Goal: Information Seeking & Learning: Learn about a topic

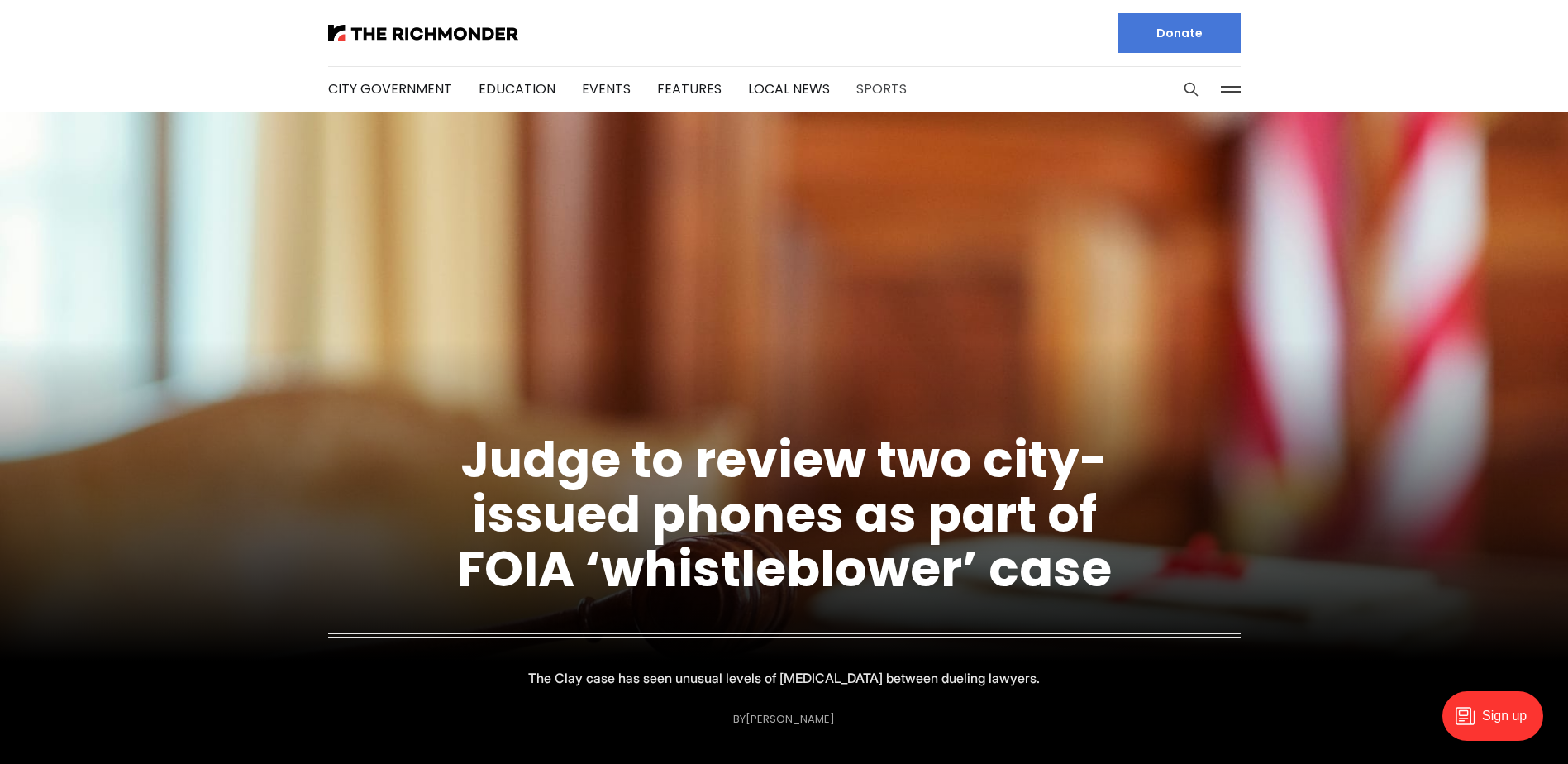
click at [887, 86] on link "Sports" at bounding box center [882, 88] width 50 height 19
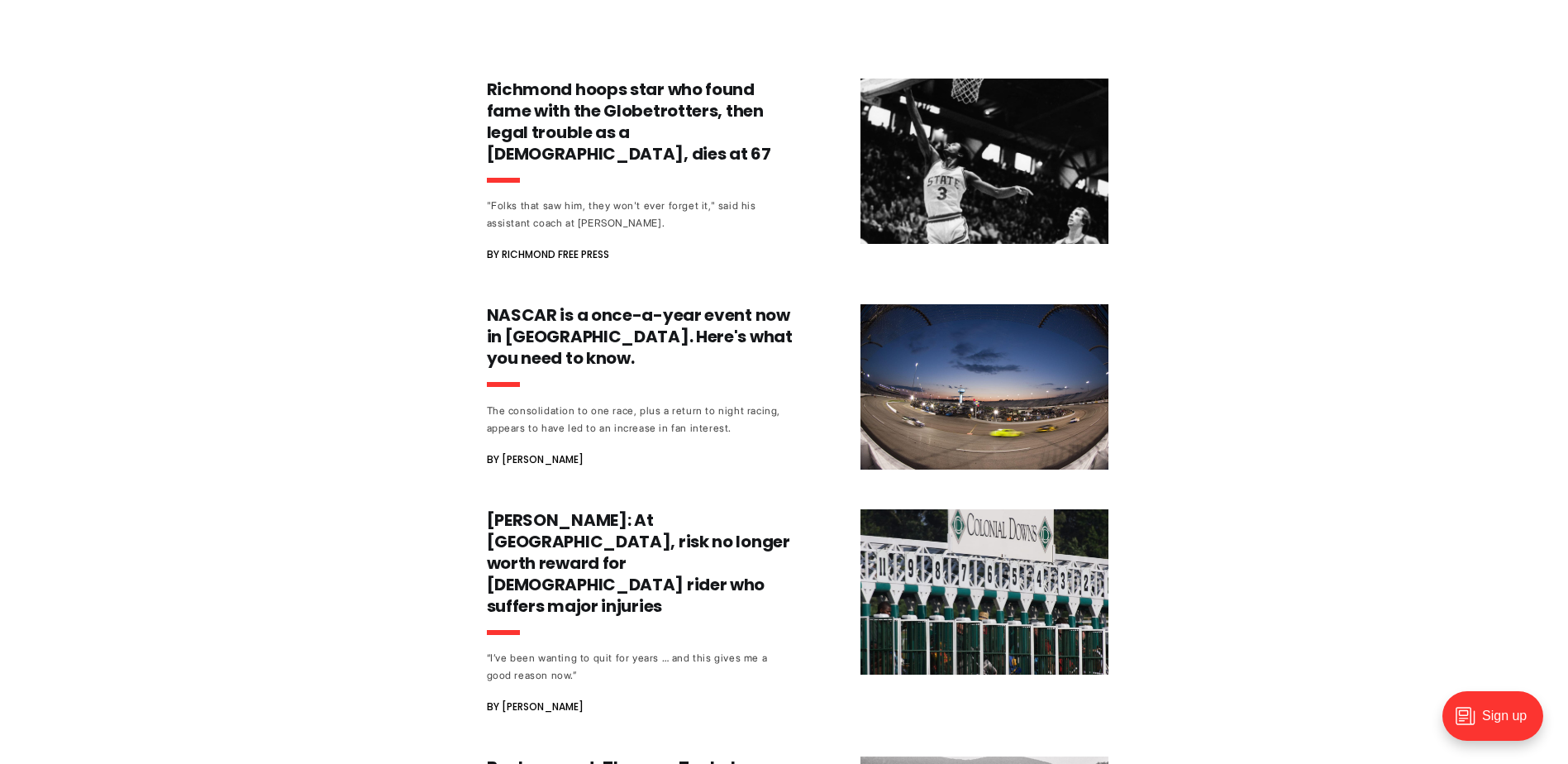
scroll to position [909, 0]
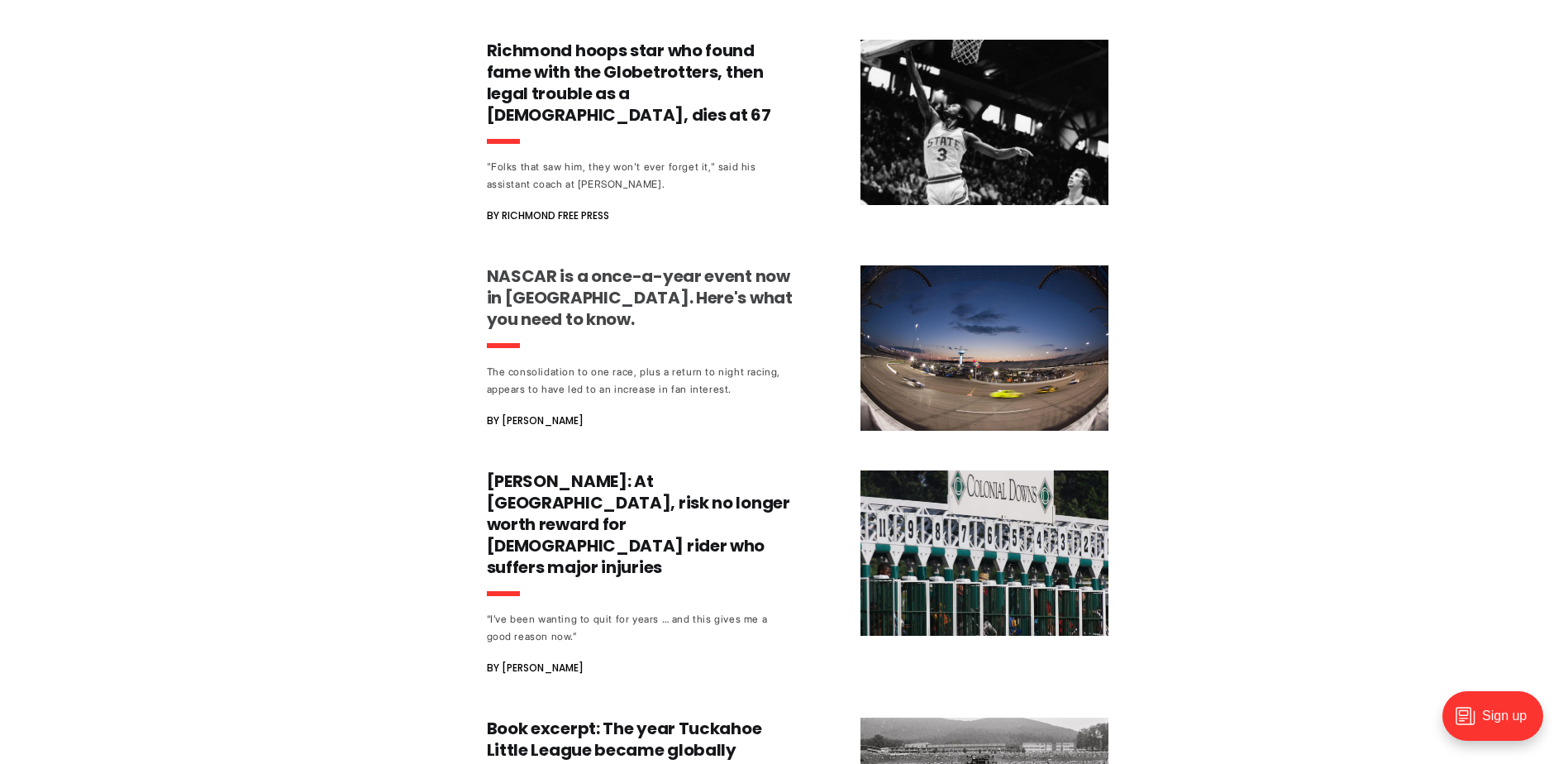
click at [535, 279] on h3 "NASCAR is a once-a-year event now in [GEOGRAPHIC_DATA]. Here's what you need to…" at bounding box center [640, 297] width 307 height 65
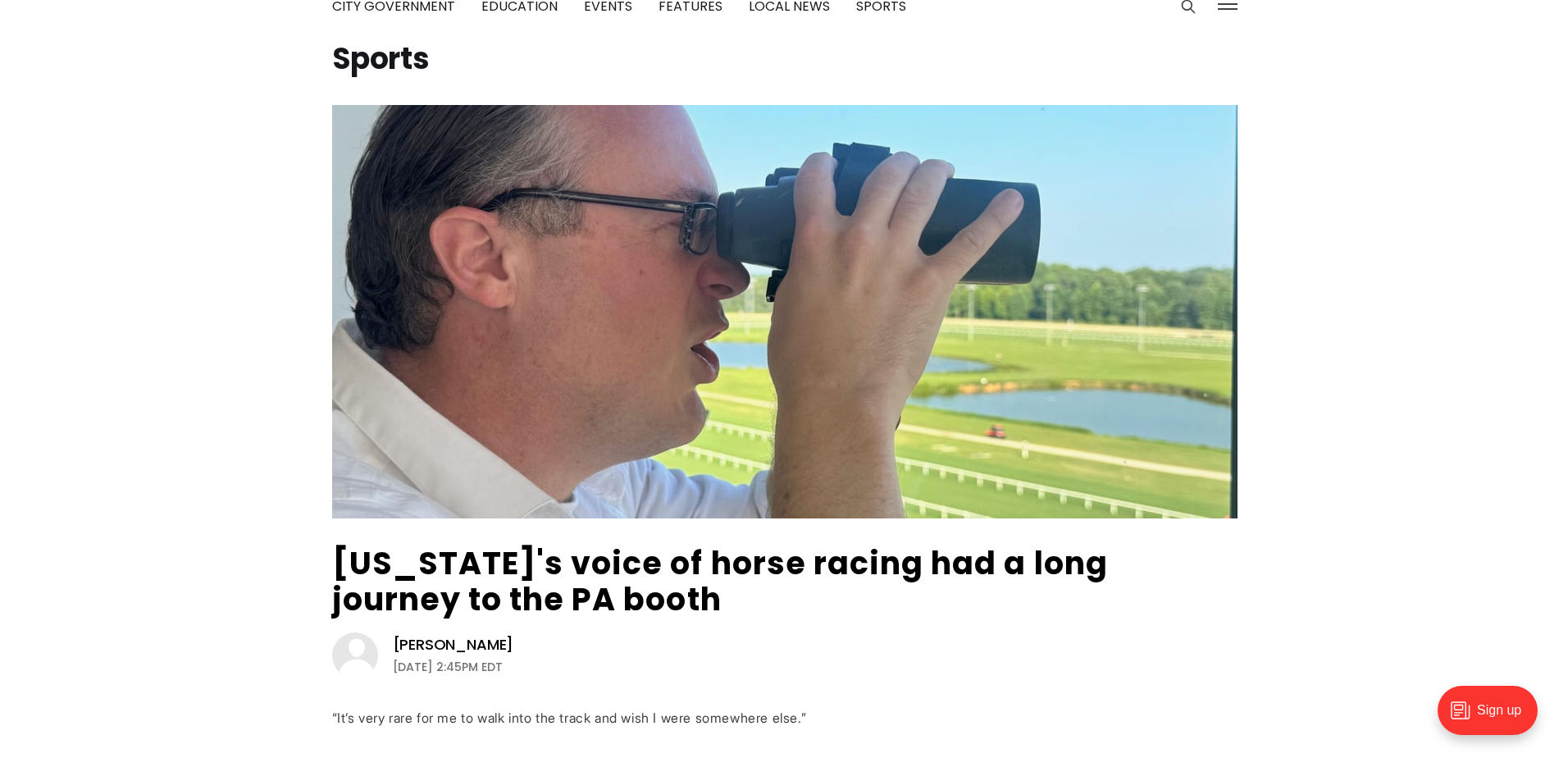
scroll to position [0, 0]
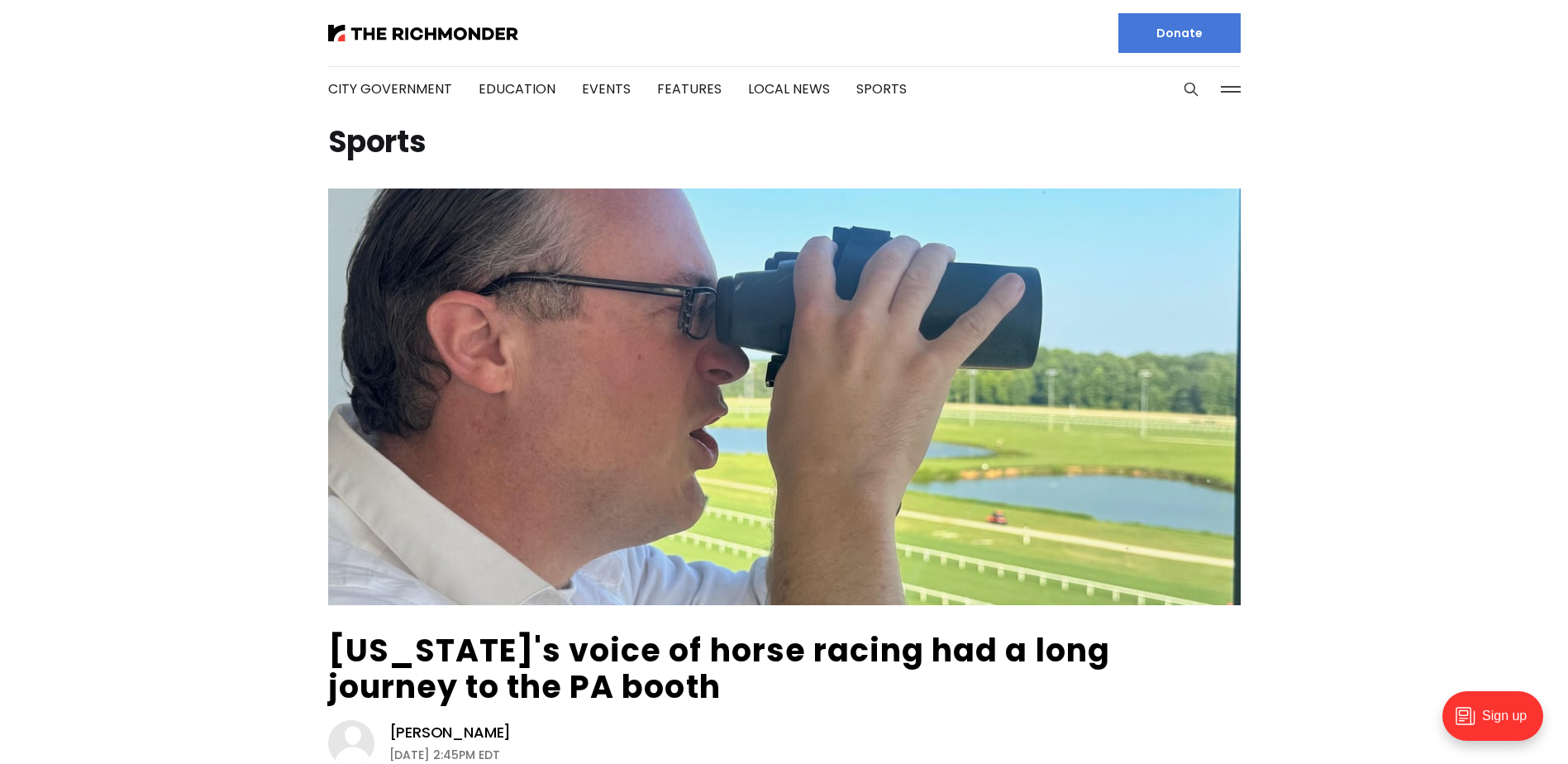
click at [1236, 88] on button at bounding box center [1231, 90] width 25 height 25
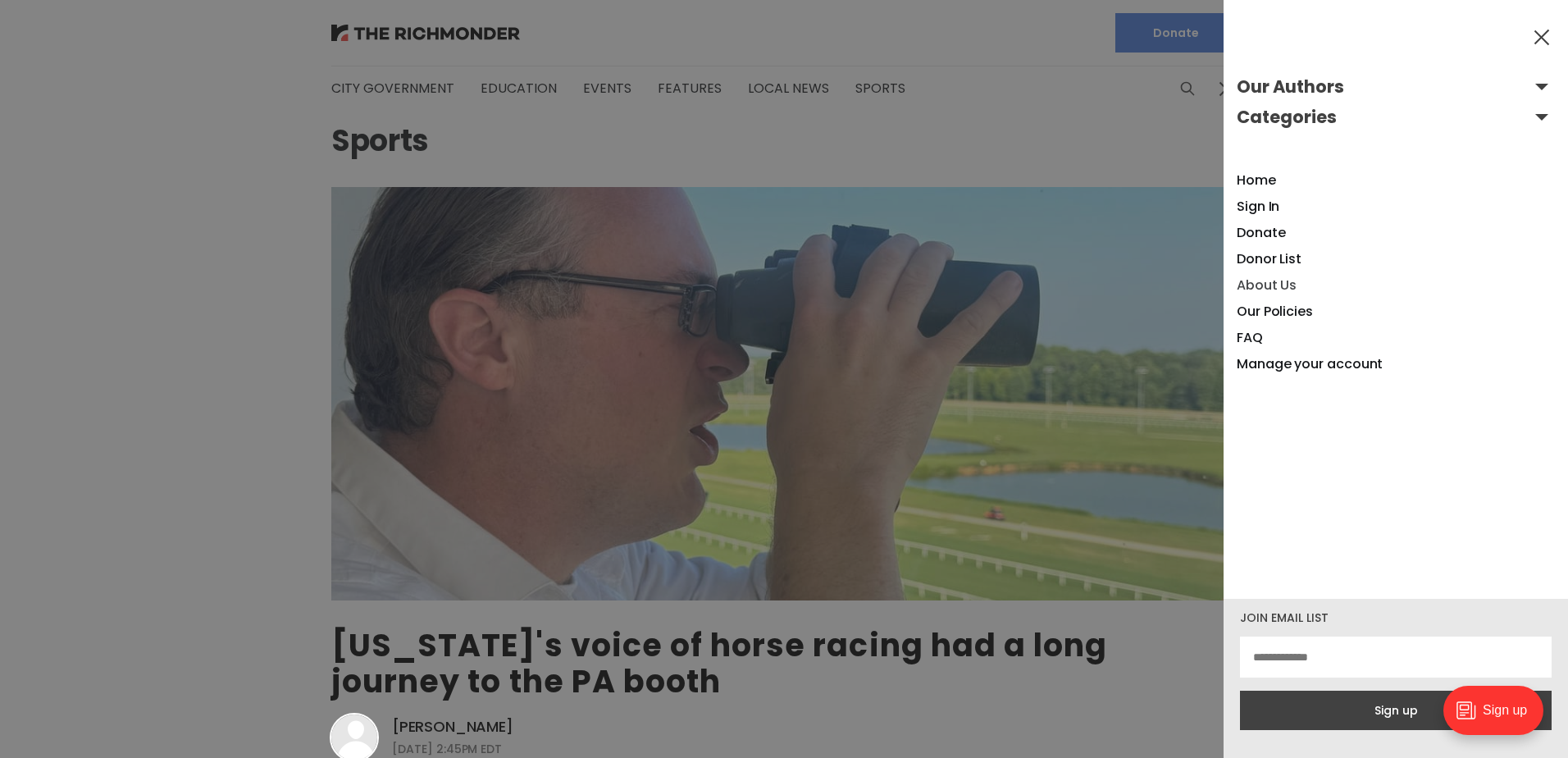
click at [1264, 280] on link "About Us" at bounding box center [1266, 284] width 60 height 19
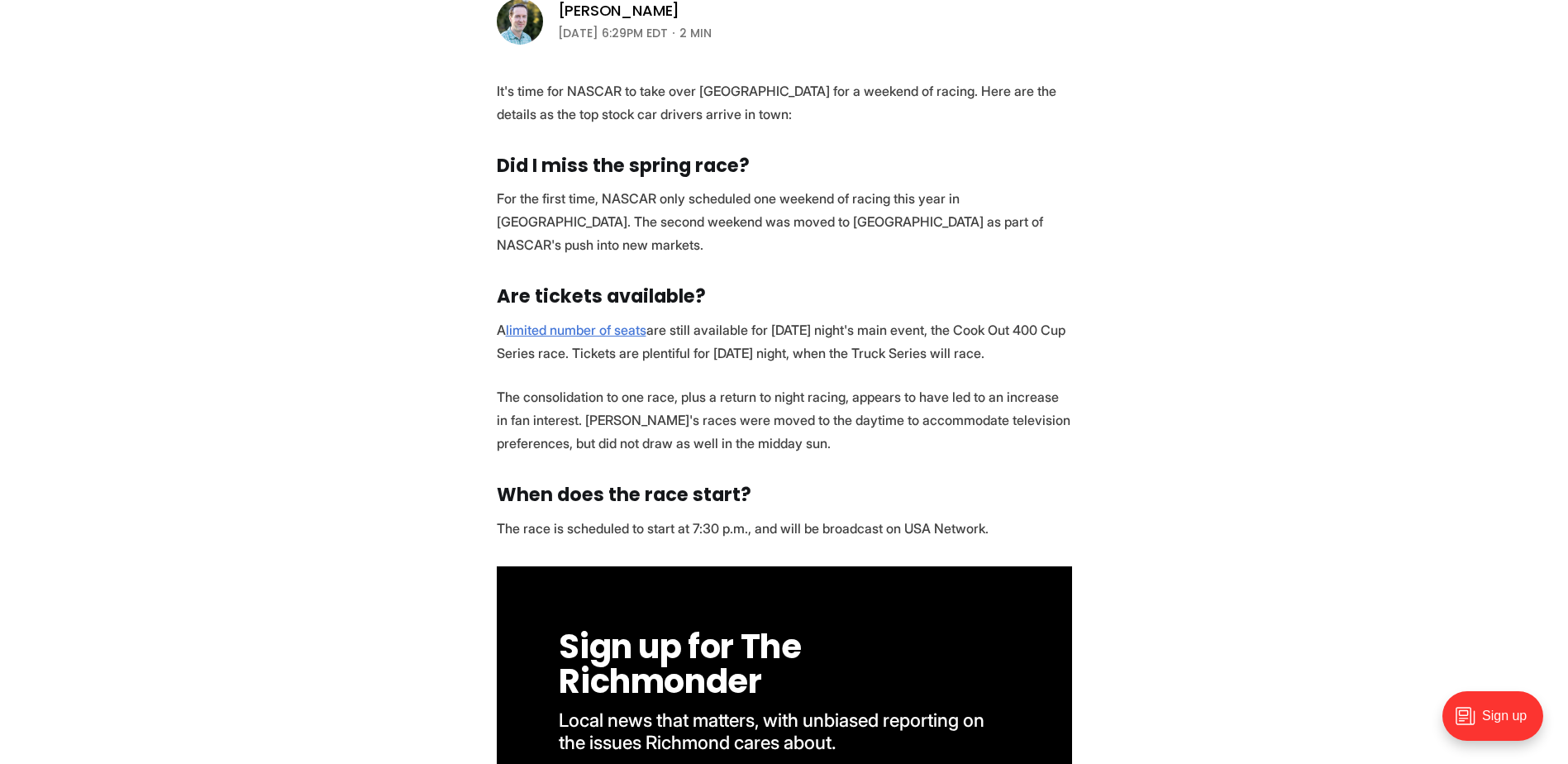
scroll to position [330, 0]
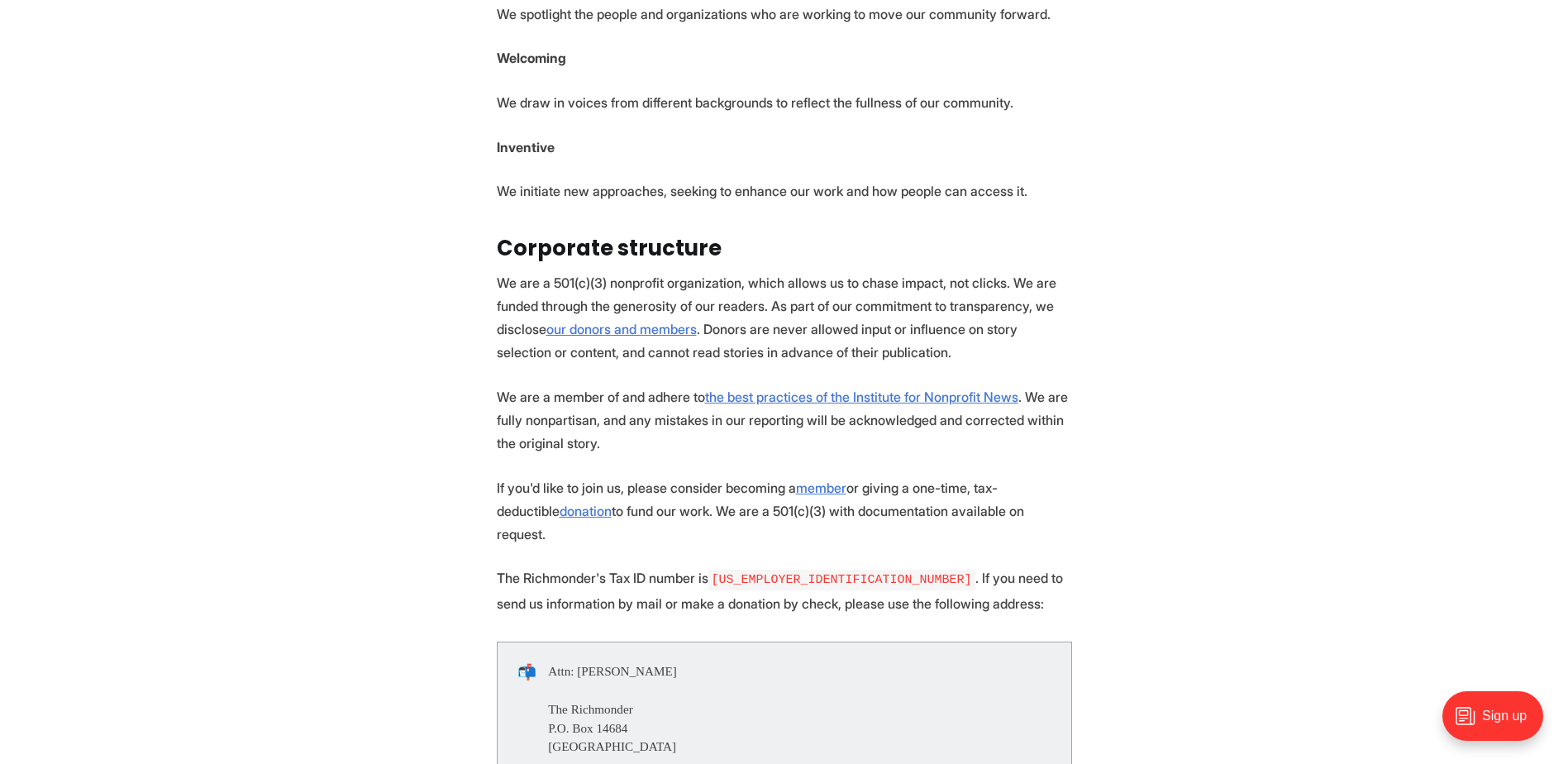
scroll to position [827, 0]
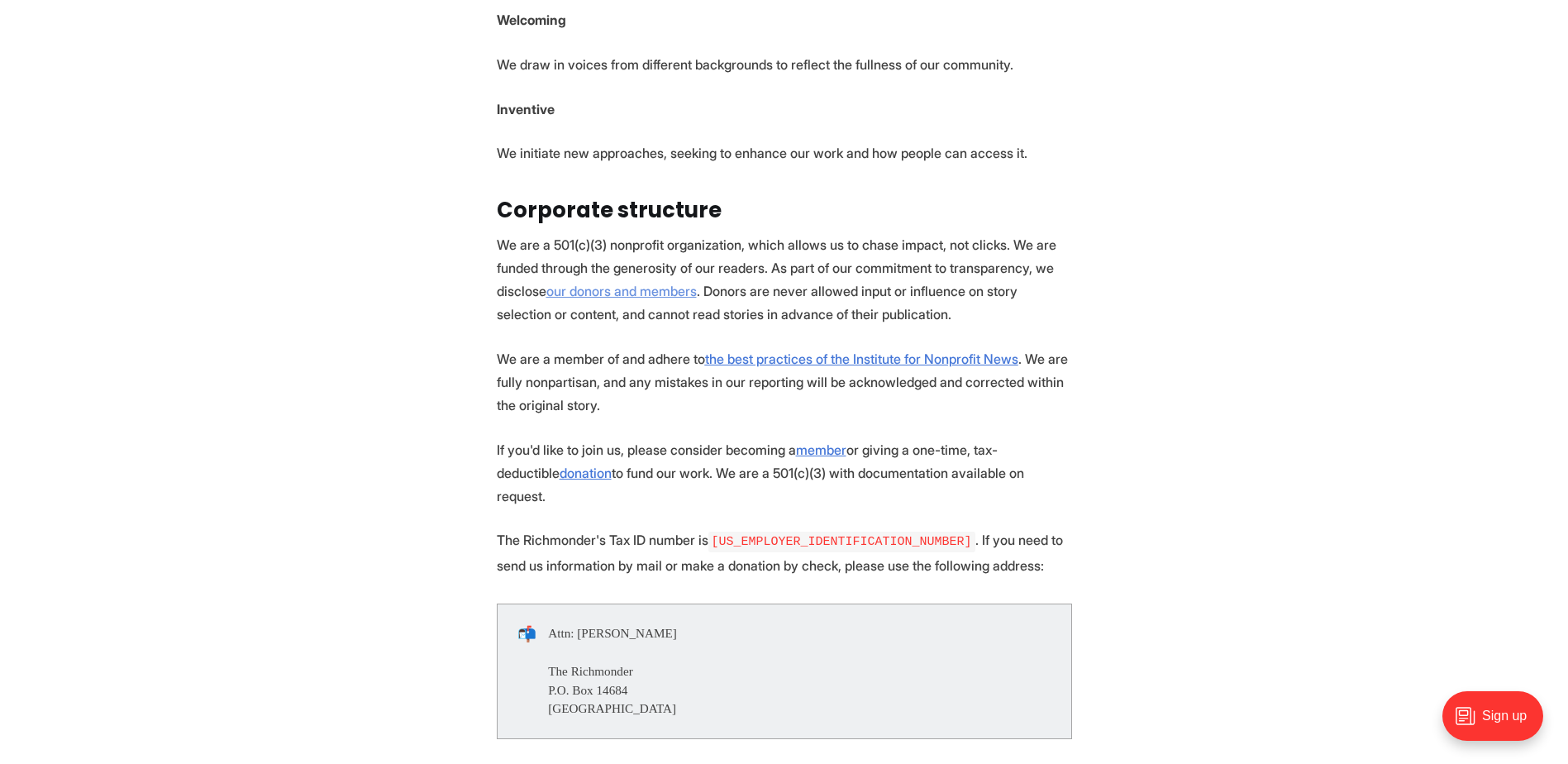
click at [608, 283] on link "our donors and members" at bounding box center [621, 291] width 151 height 16
click at [568, 283] on link "our donors and members" at bounding box center [621, 291] width 151 height 16
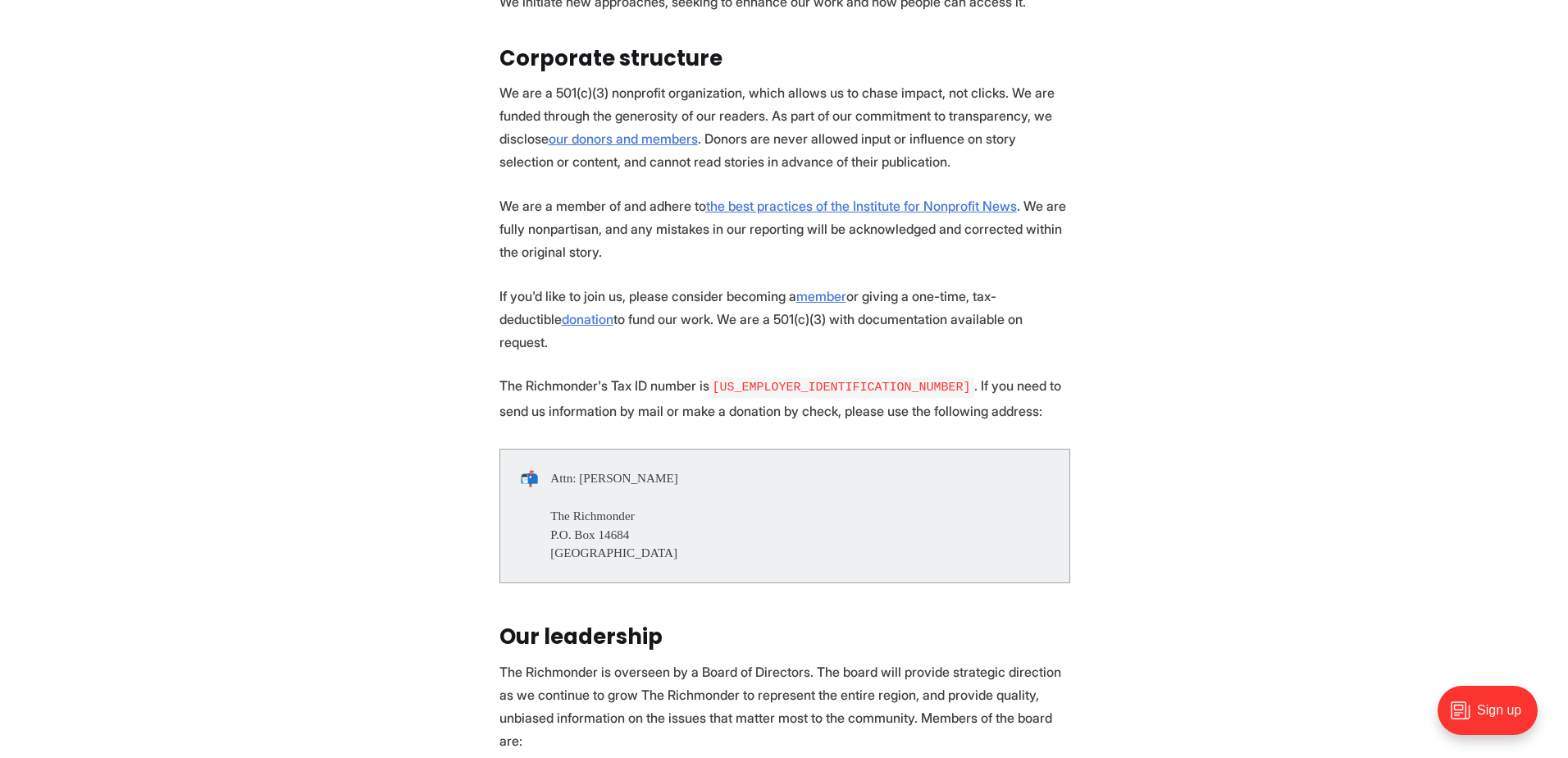
scroll to position [984, 0]
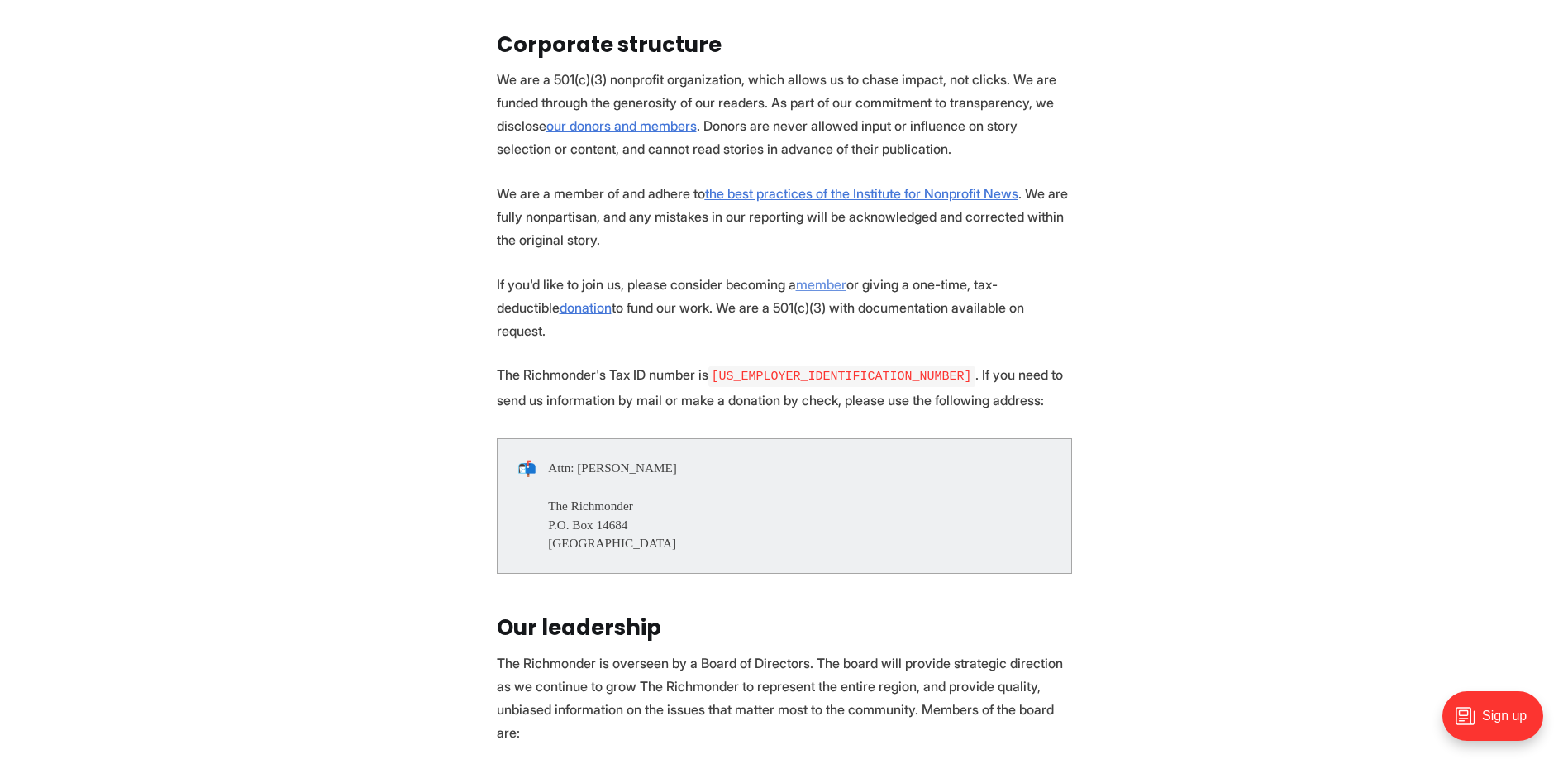
click at [816, 276] on link "member" at bounding box center [821, 284] width 50 height 16
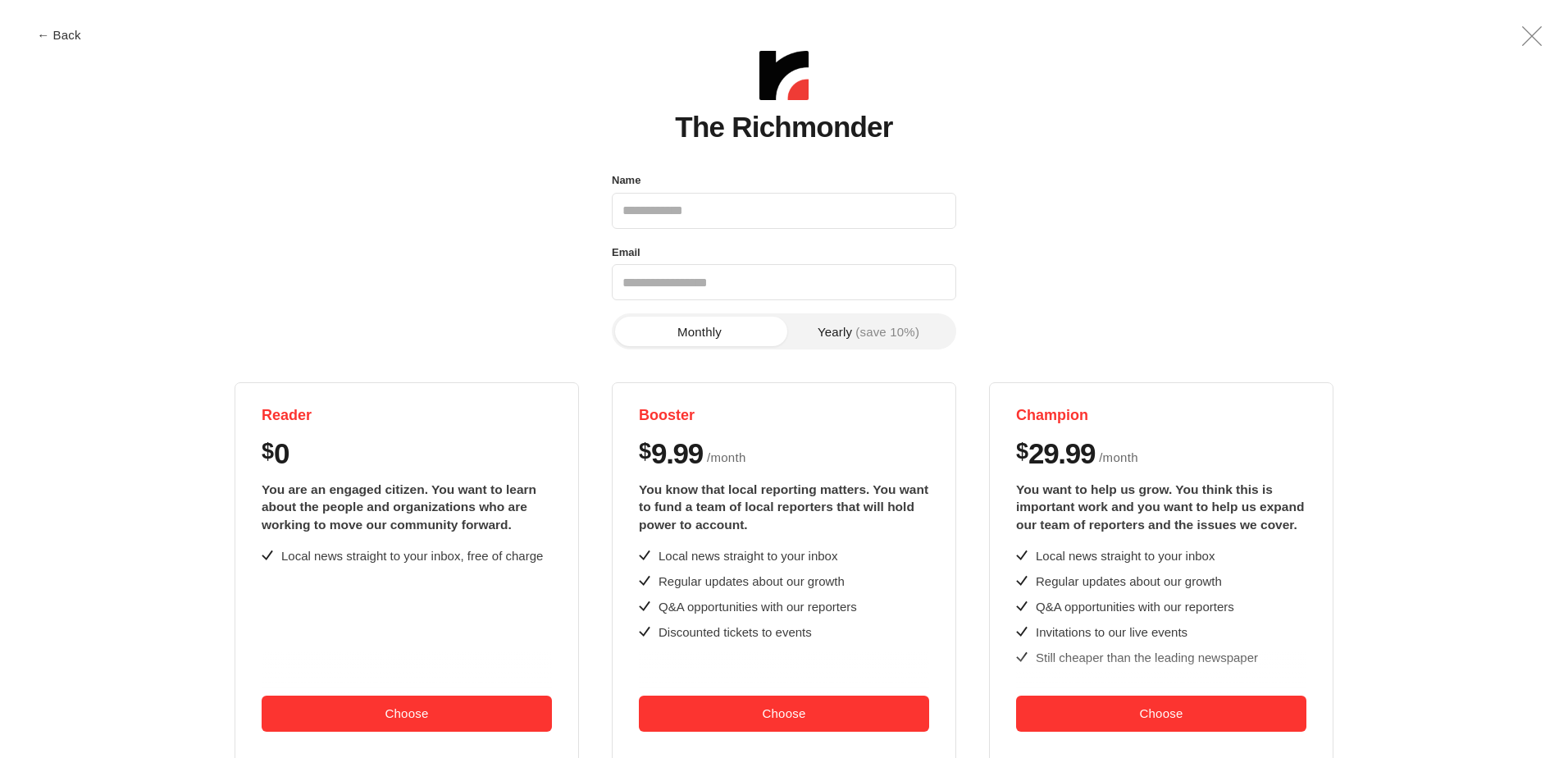
click at [124, 183] on div "Name Email Phone number Monthly Yearly (save 10%) Reader $ 0 You are an engaged…" at bounding box center [784, 490] width 1477 height 640
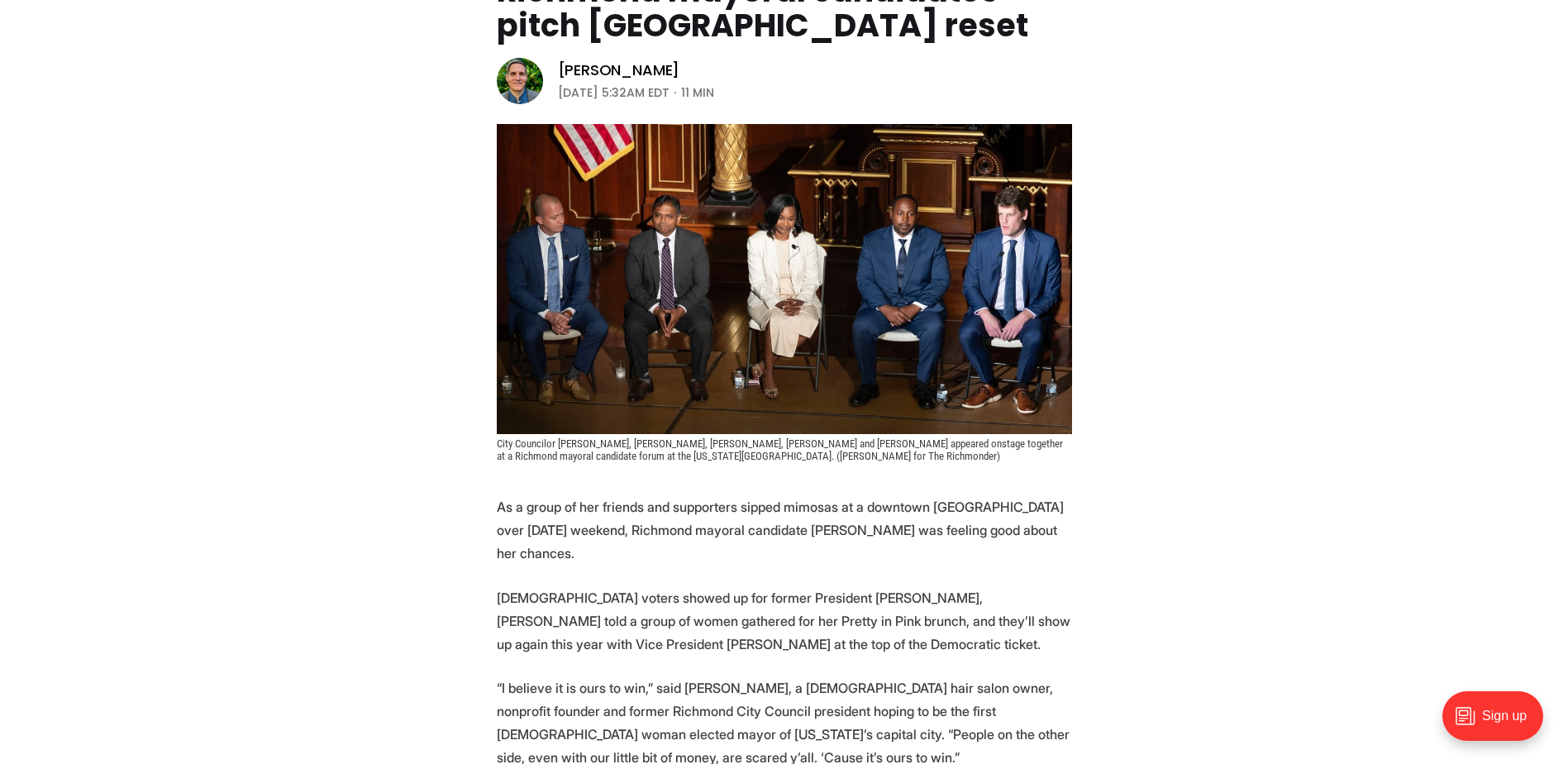
scroll to position [330, 0]
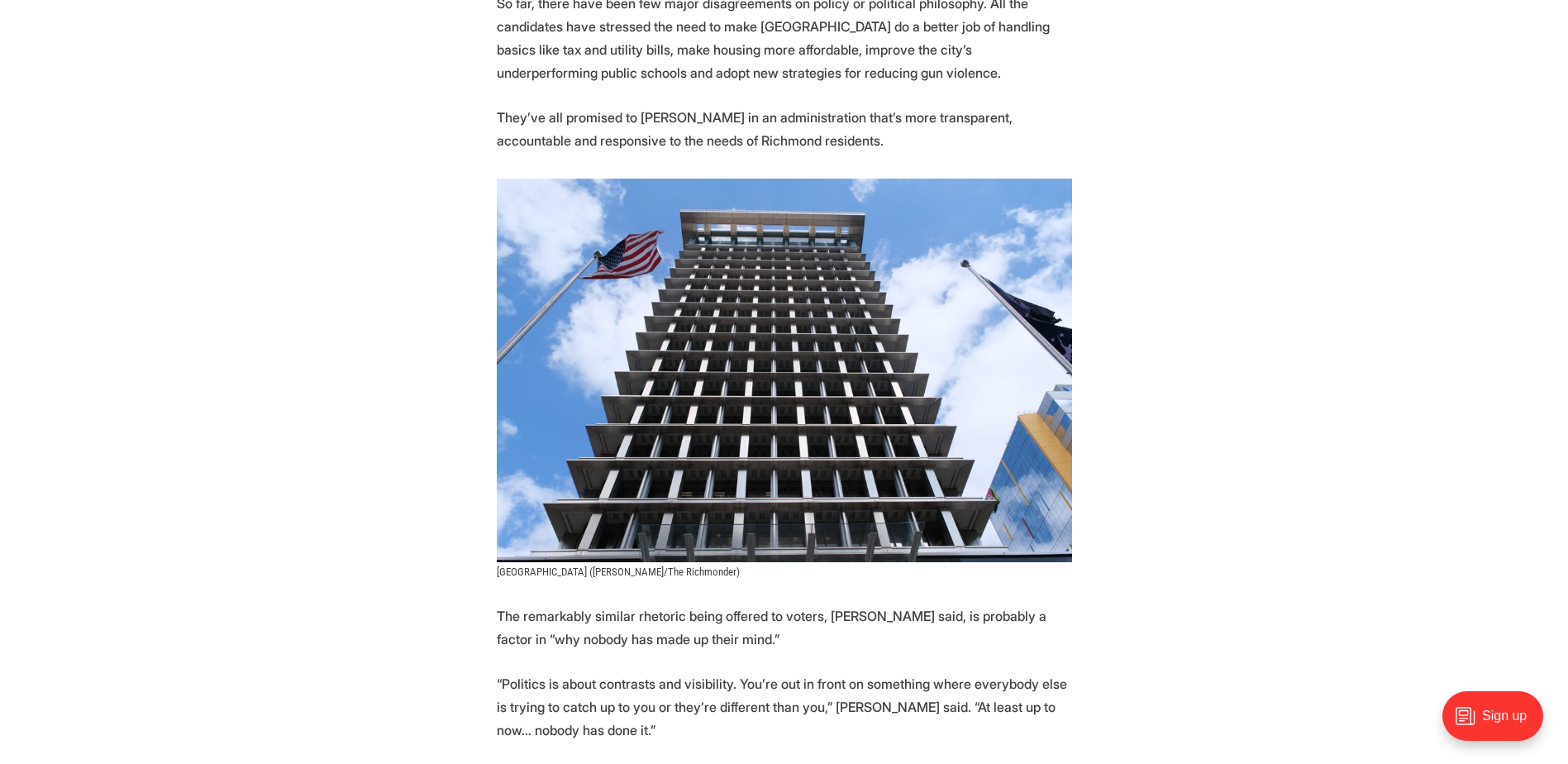
scroll to position [5371, 0]
